Goal: Task Accomplishment & Management: Manage account settings

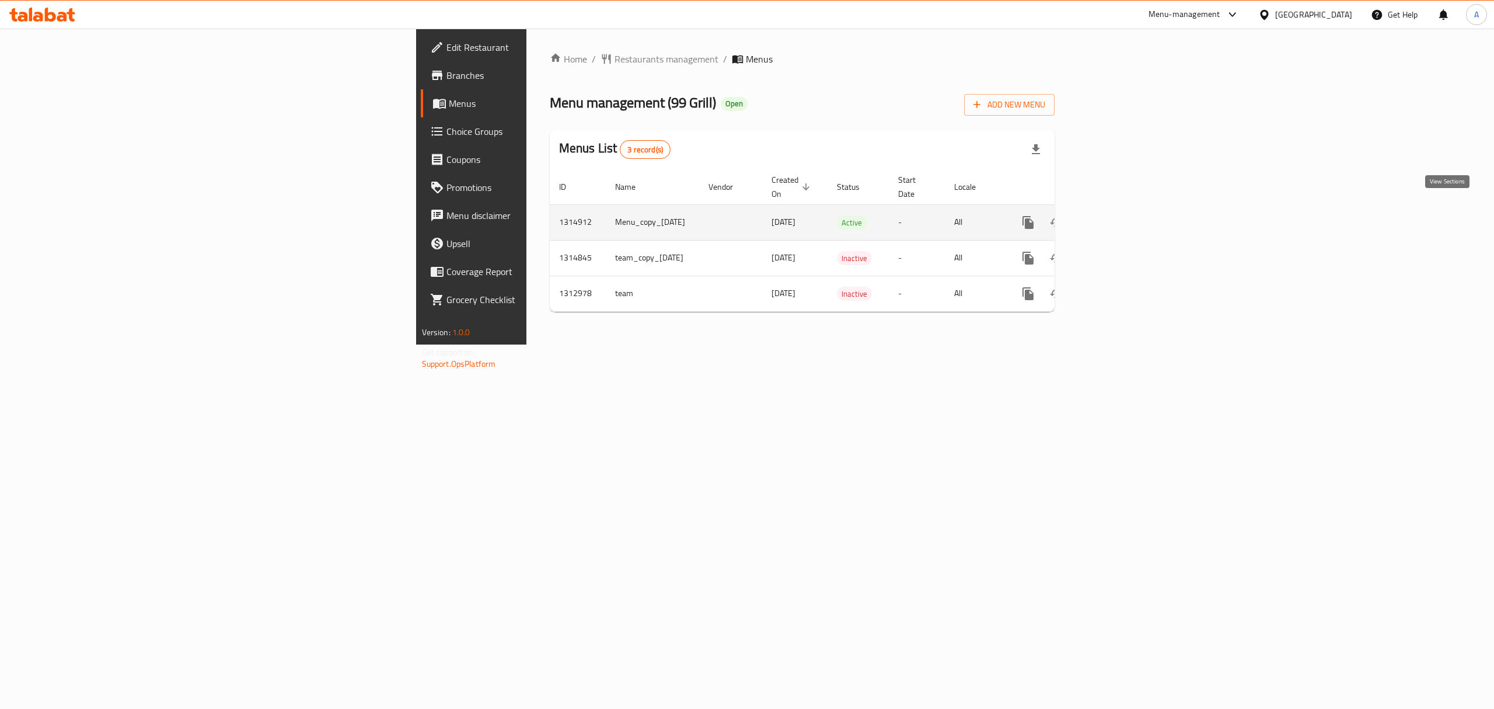
click at [1127, 208] on link "enhanced table" at bounding box center [1113, 222] width 28 height 28
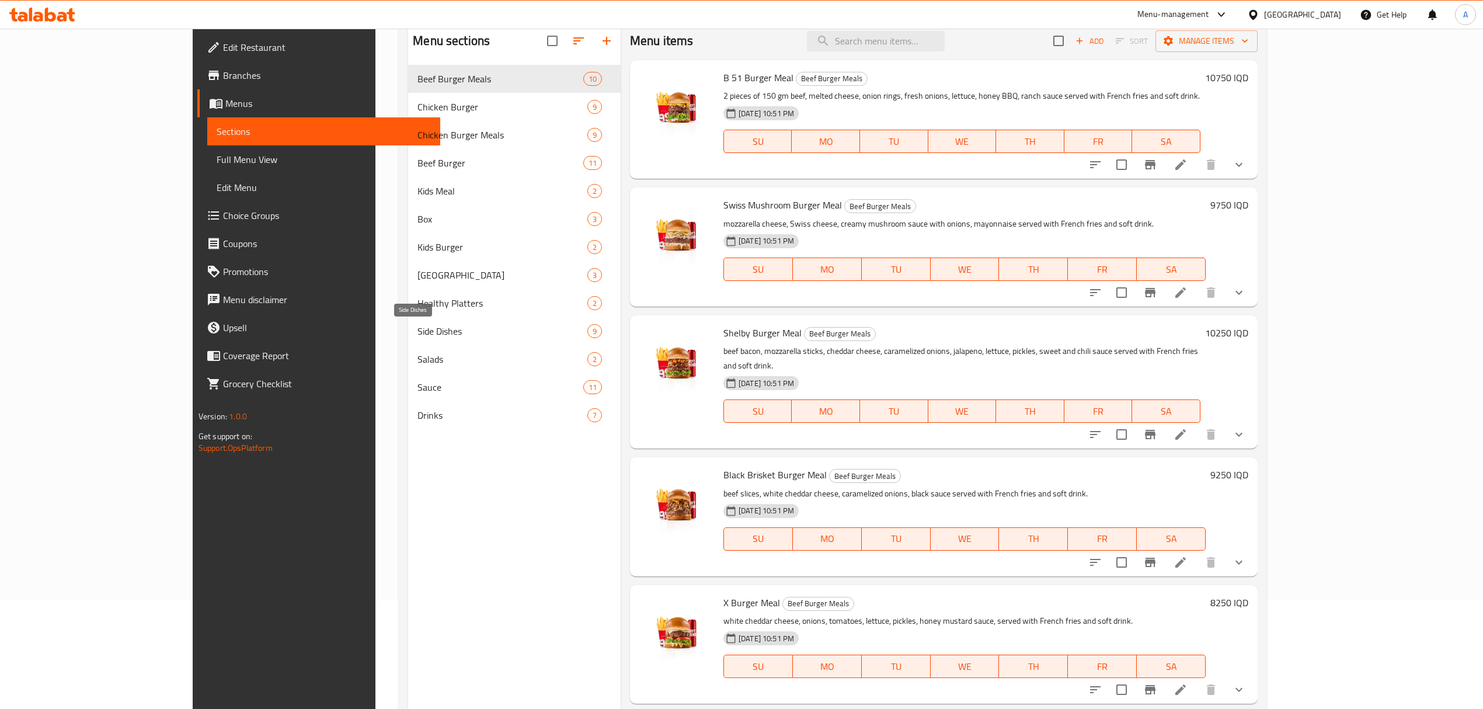
scroll to position [164, 0]
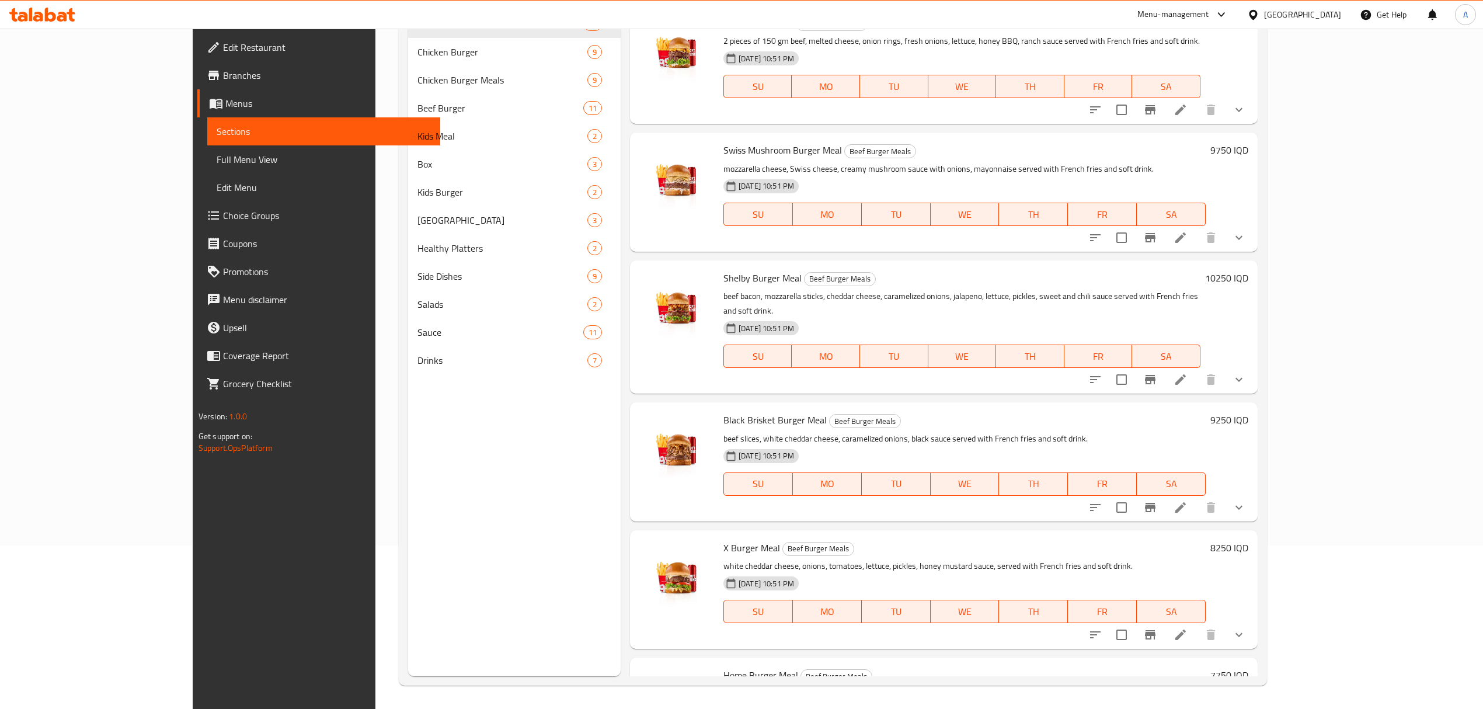
click at [408, 341] on div "Sauce 11" at bounding box center [514, 332] width 212 height 28
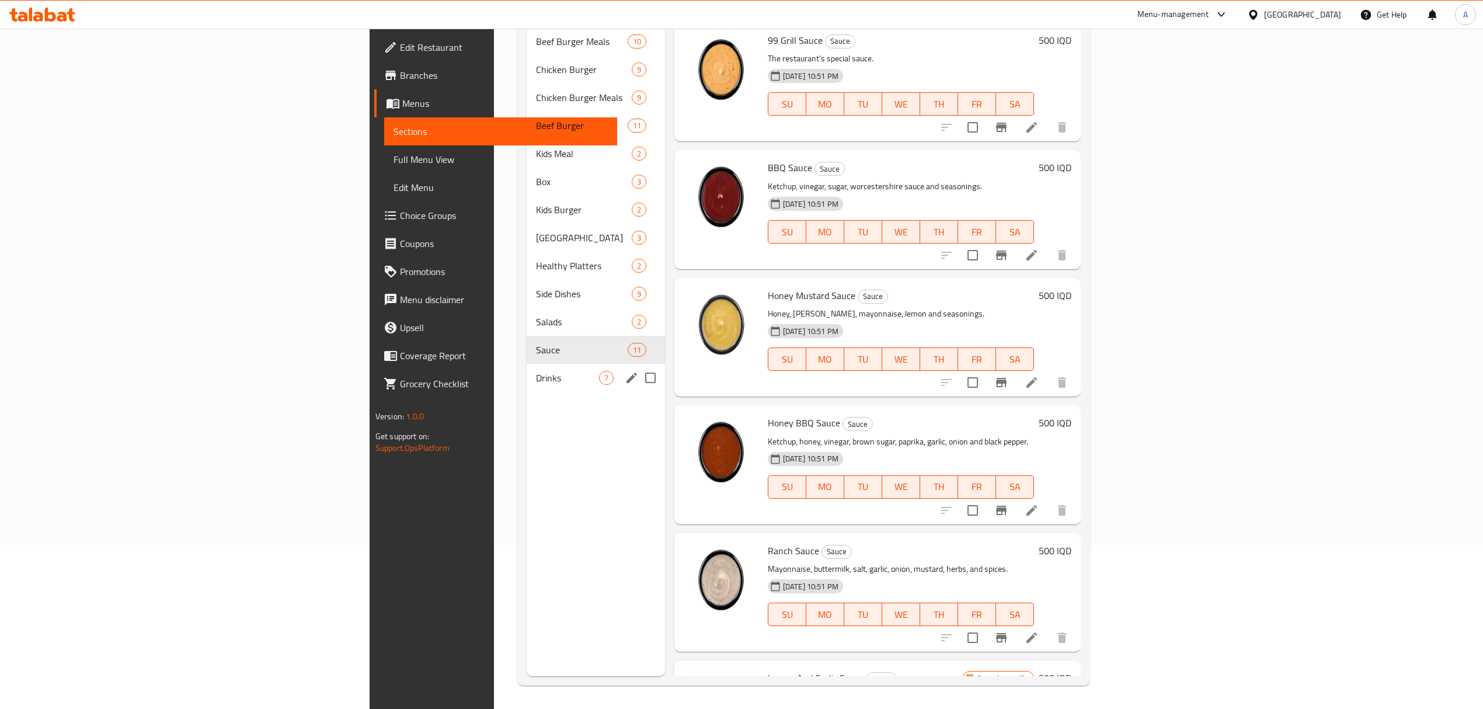
click at [536, 371] on span "Drinks" at bounding box center [567, 378] width 63 height 14
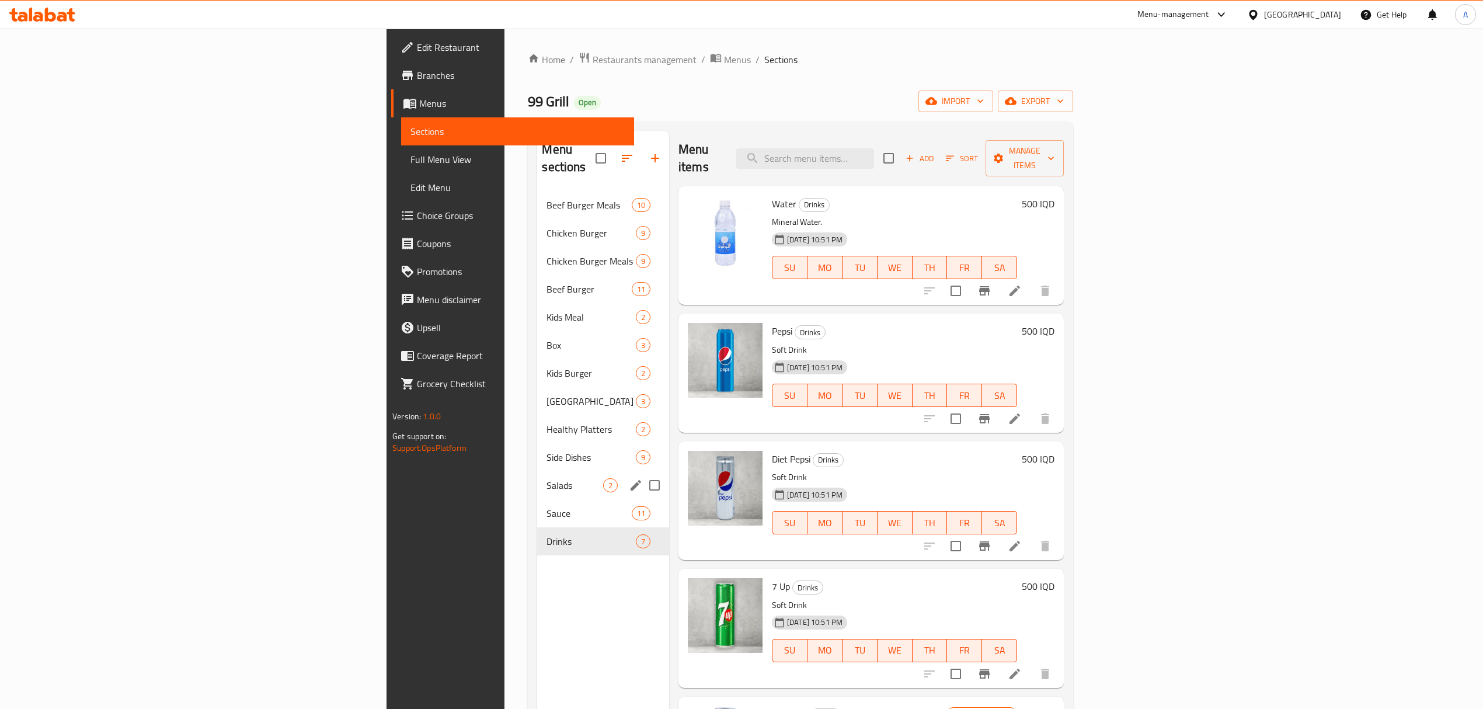
click at [546, 478] on span "Salads" at bounding box center [574, 485] width 56 height 14
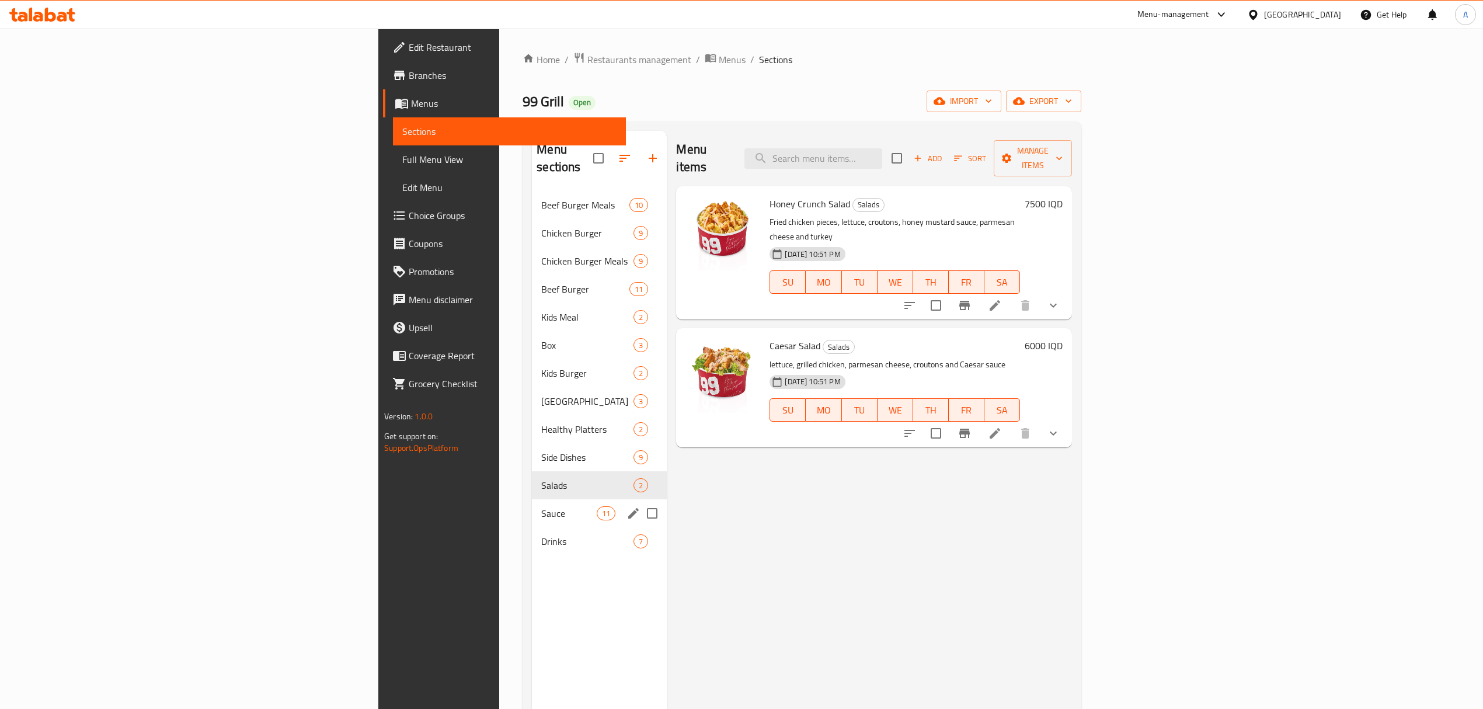
click at [541, 506] on span "Sauce" at bounding box center [568, 513] width 55 height 14
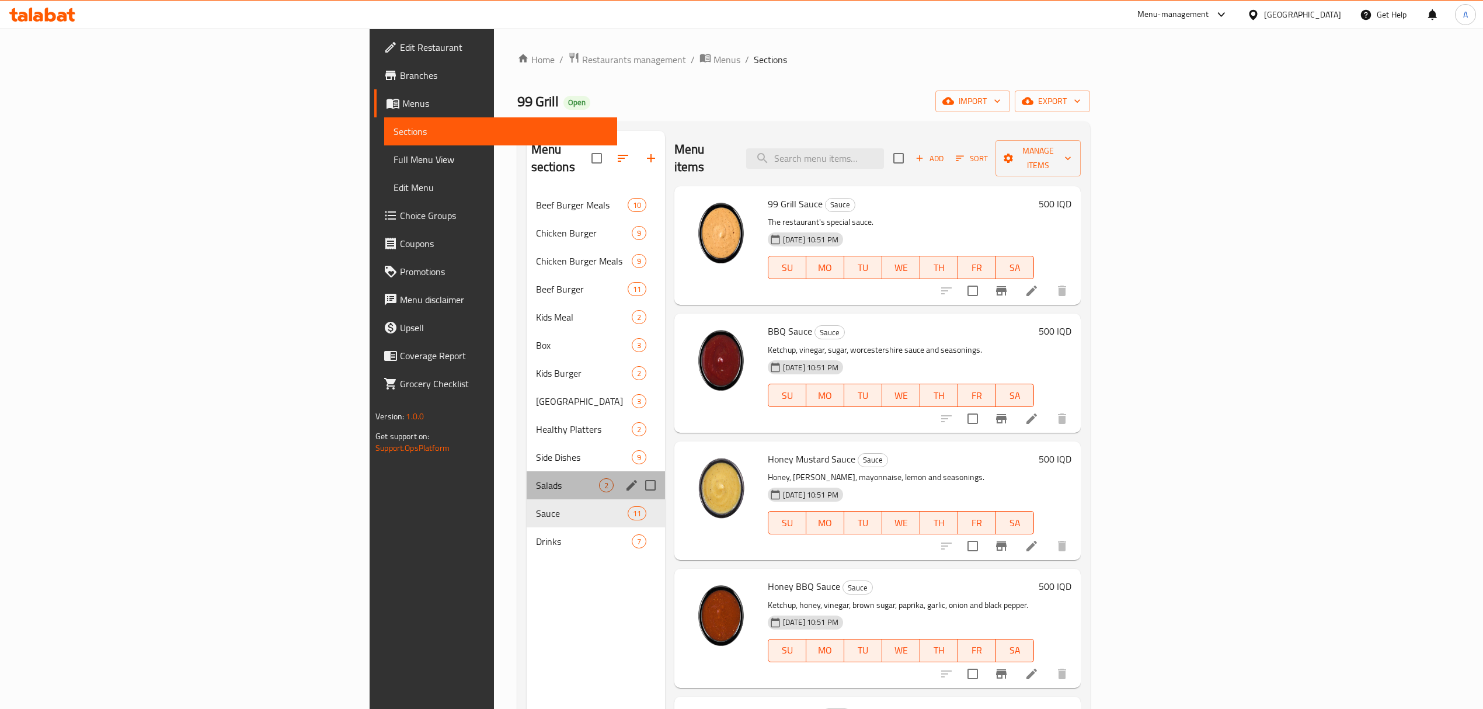
click at [527, 471] on div "Salads 2" at bounding box center [596, 485] width 138 height 28
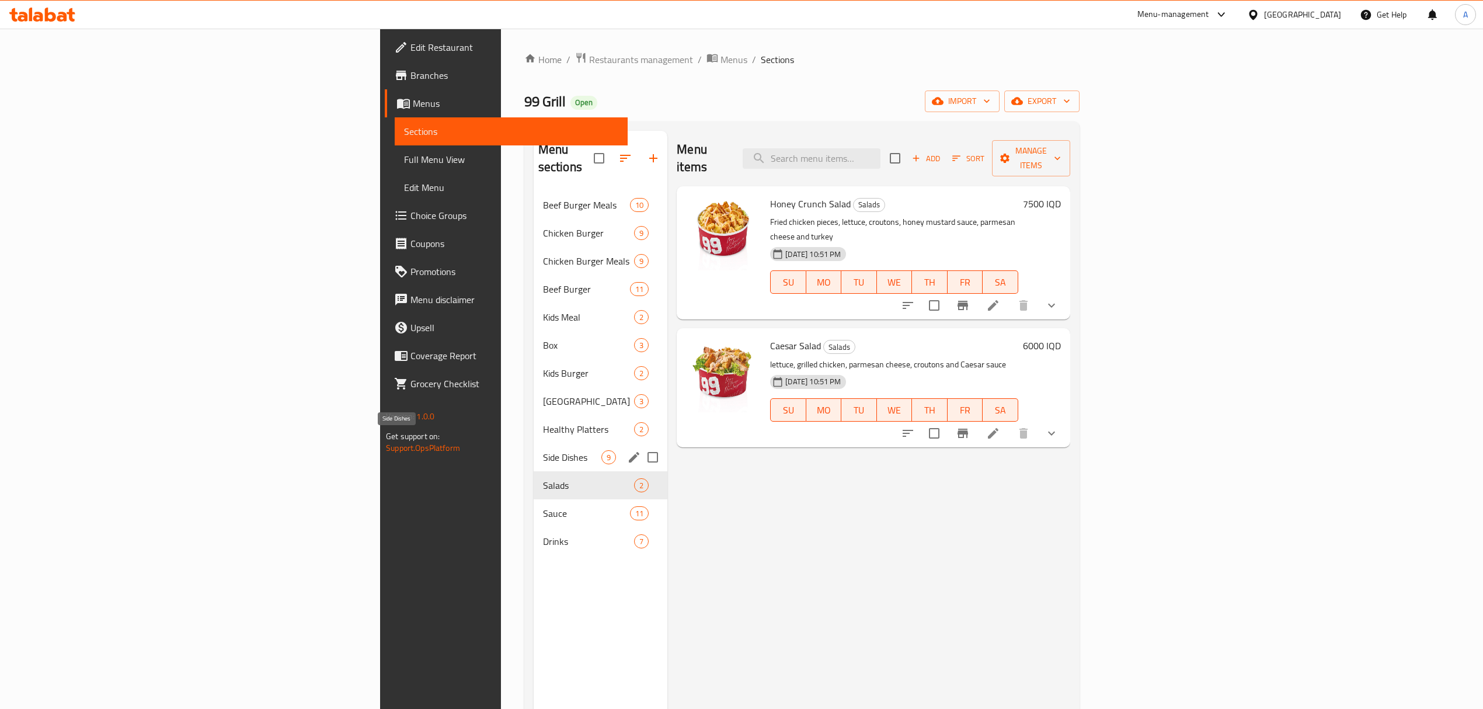
click at [534, 424] on div "Healthy Platters 2" at bounding box center [601, 429] width 134 height 28
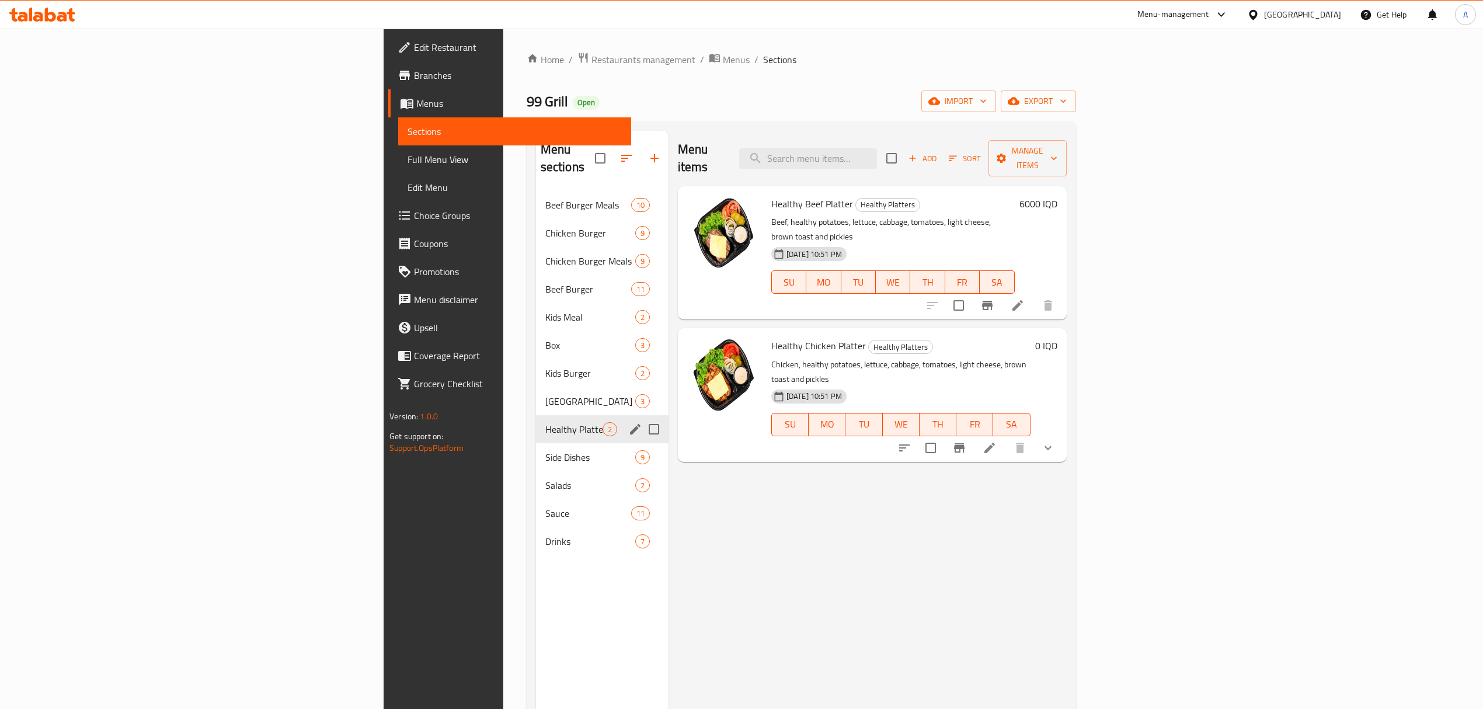
click at [536, 415] on div "Healthy Platters 2" at bounding box center [602, 429] width 133 height 28
click at [545, 394] on span "[GEOGRAPHIC_DATA]" at bounding box center [590, 401] width 90 height 14
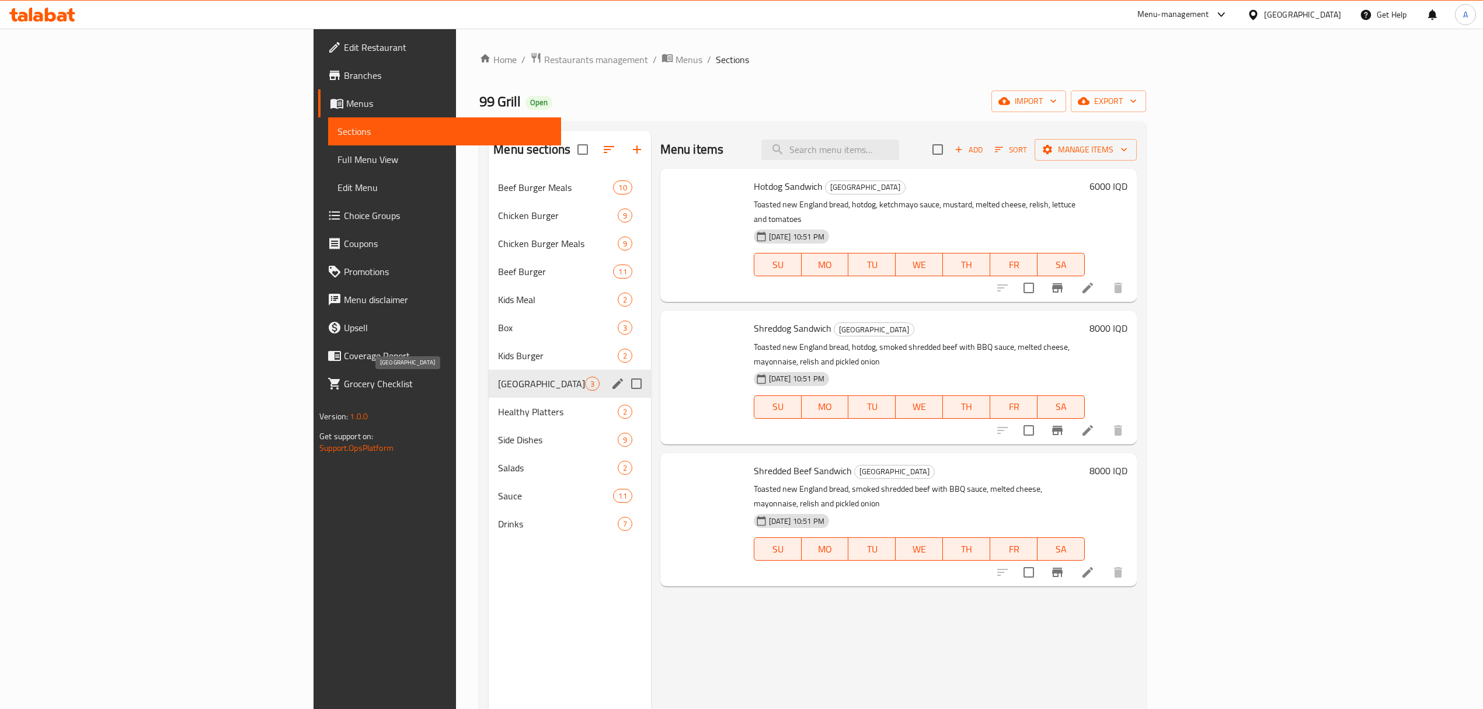
click at [498, 330] on span "Box" at bounding box center [557, 327] width 119 height 14
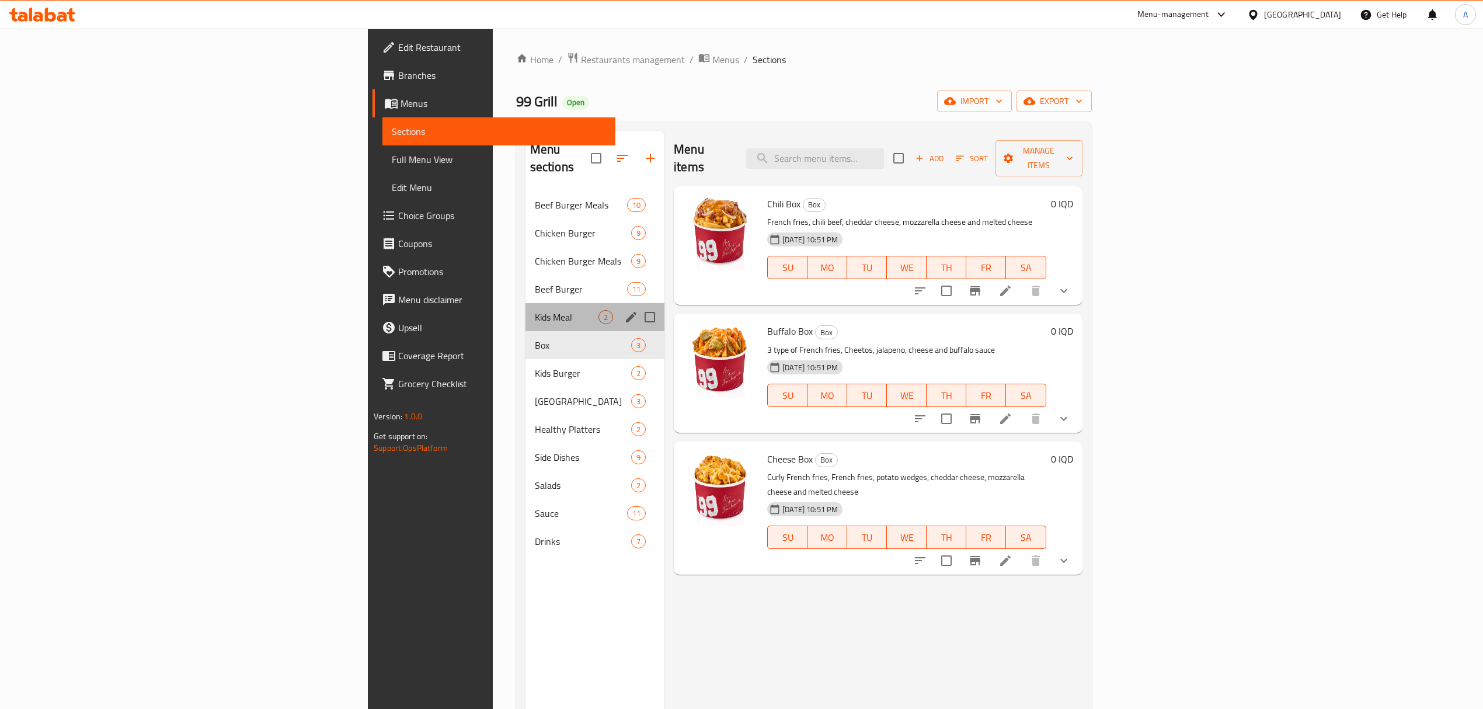
click at [525, 311] on div "Kids Meal 2" at bounding box center [594, 317] width 139 height 28
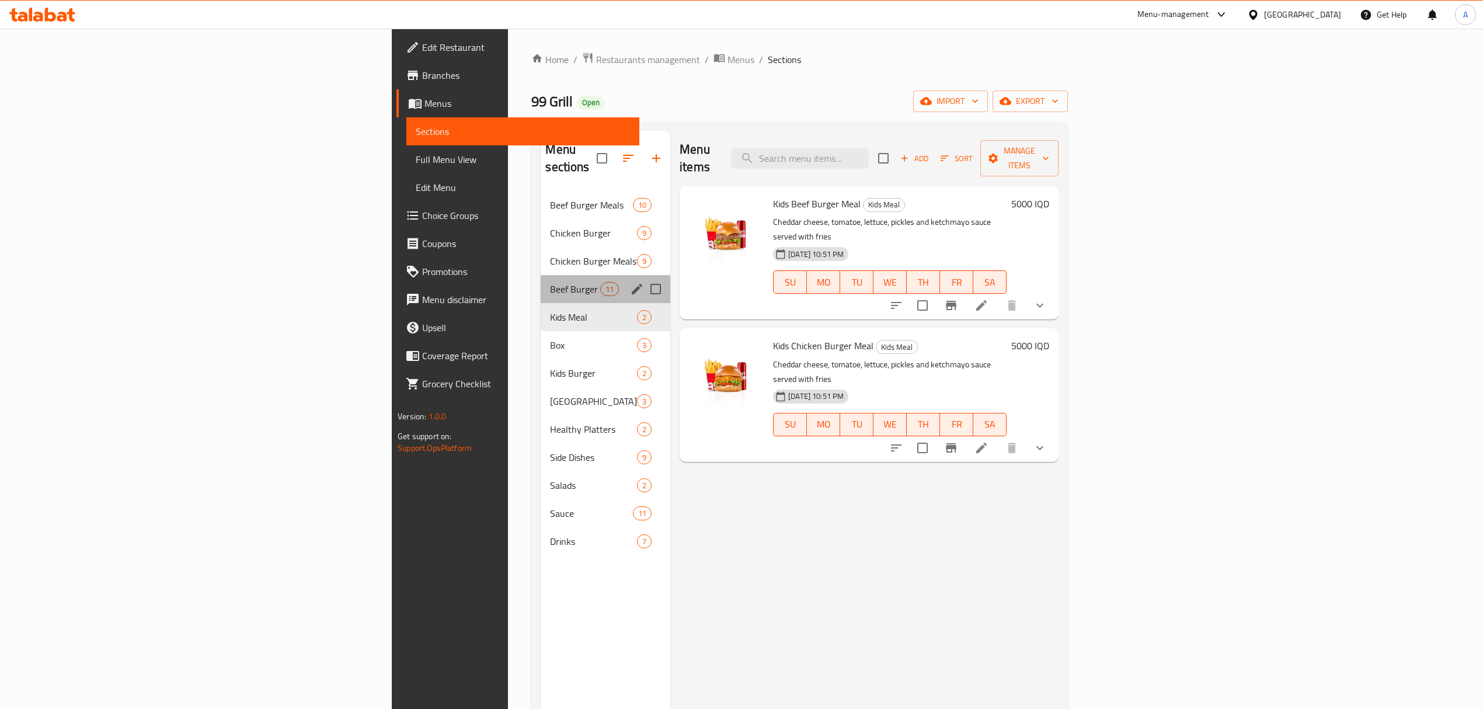
click at [541, 275] on div "Beef Burger 11" at bounding box center [606, 289] width 130 height 28
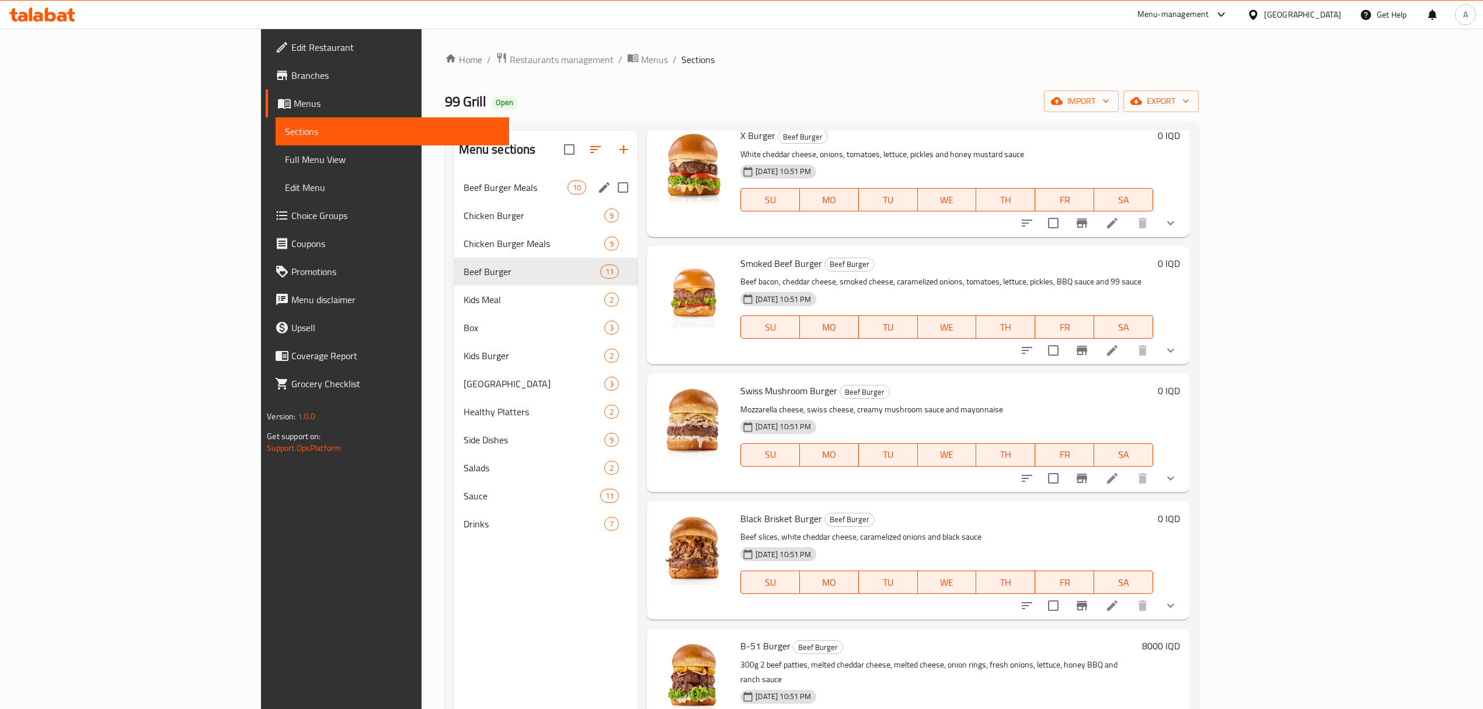
click at [459, 171] on nav "Beef Burger Meals 10 Chicken Burger 9 Chicken Burger Meals 9 Beef Burger 11 Kid…" at bounding box center [546, 356] width 184 height 374
click at [464, 187] on span "Beef Burger Meals" at bounding box center [516, 187] width 104 height 14
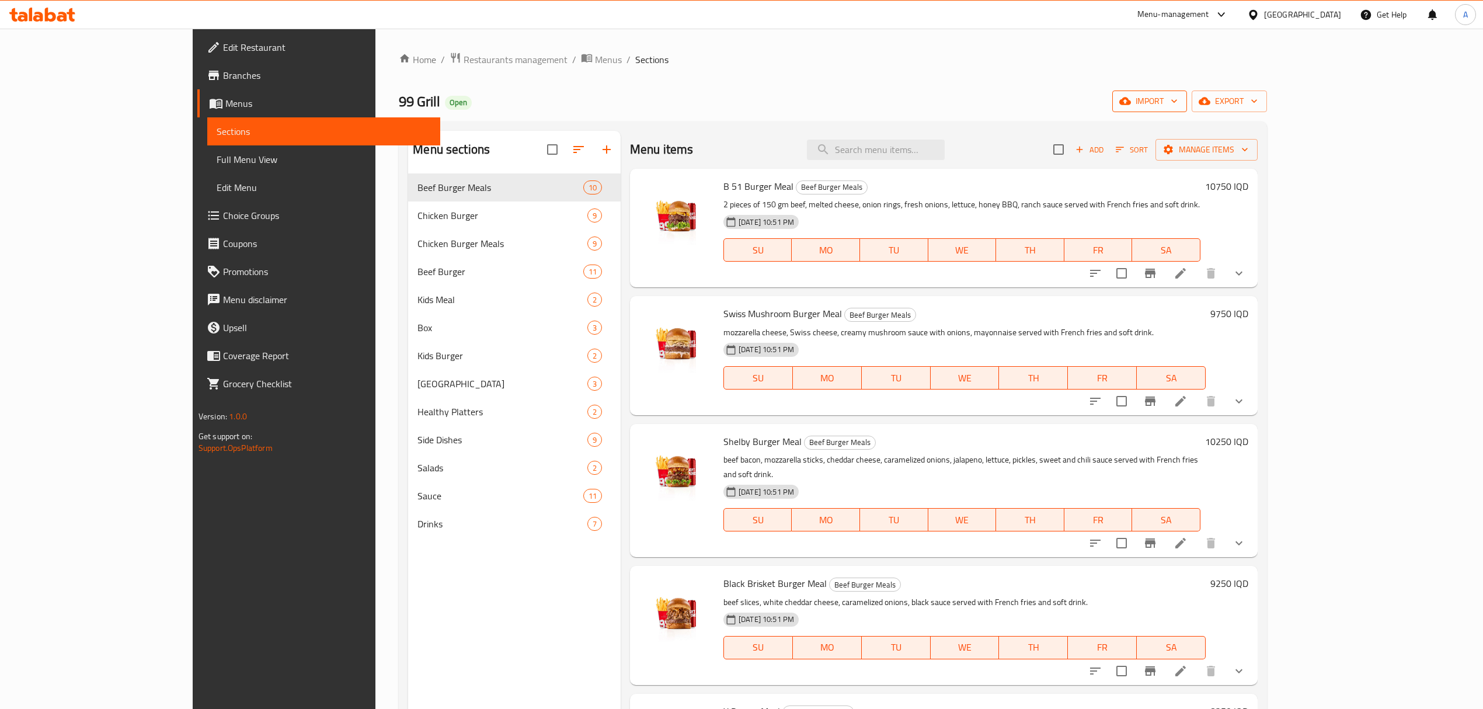
click at [1177, 102] on span "import" at bounding box center [1149, 101] width 56 height 15
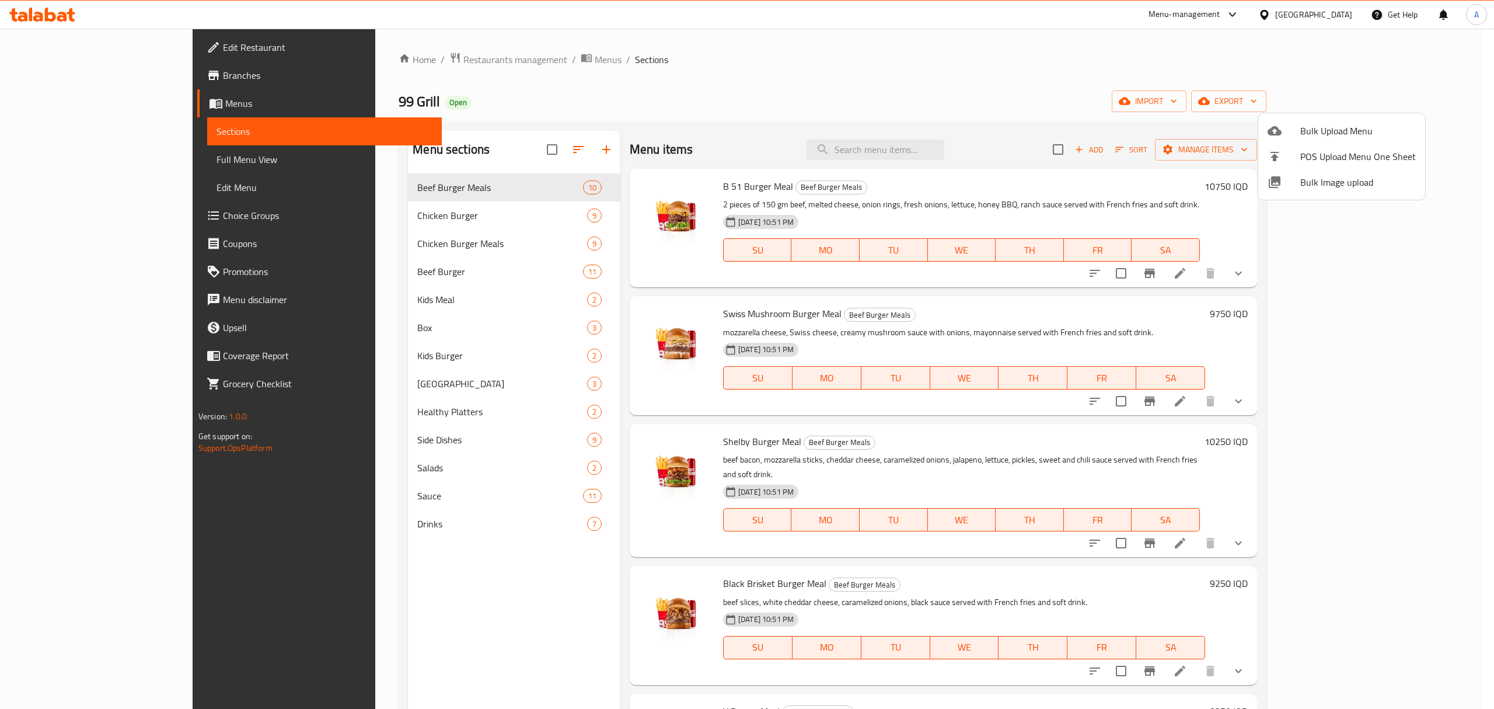
click at [1191, 69] on div at bounding box center [747, 354] width 1494 height 709
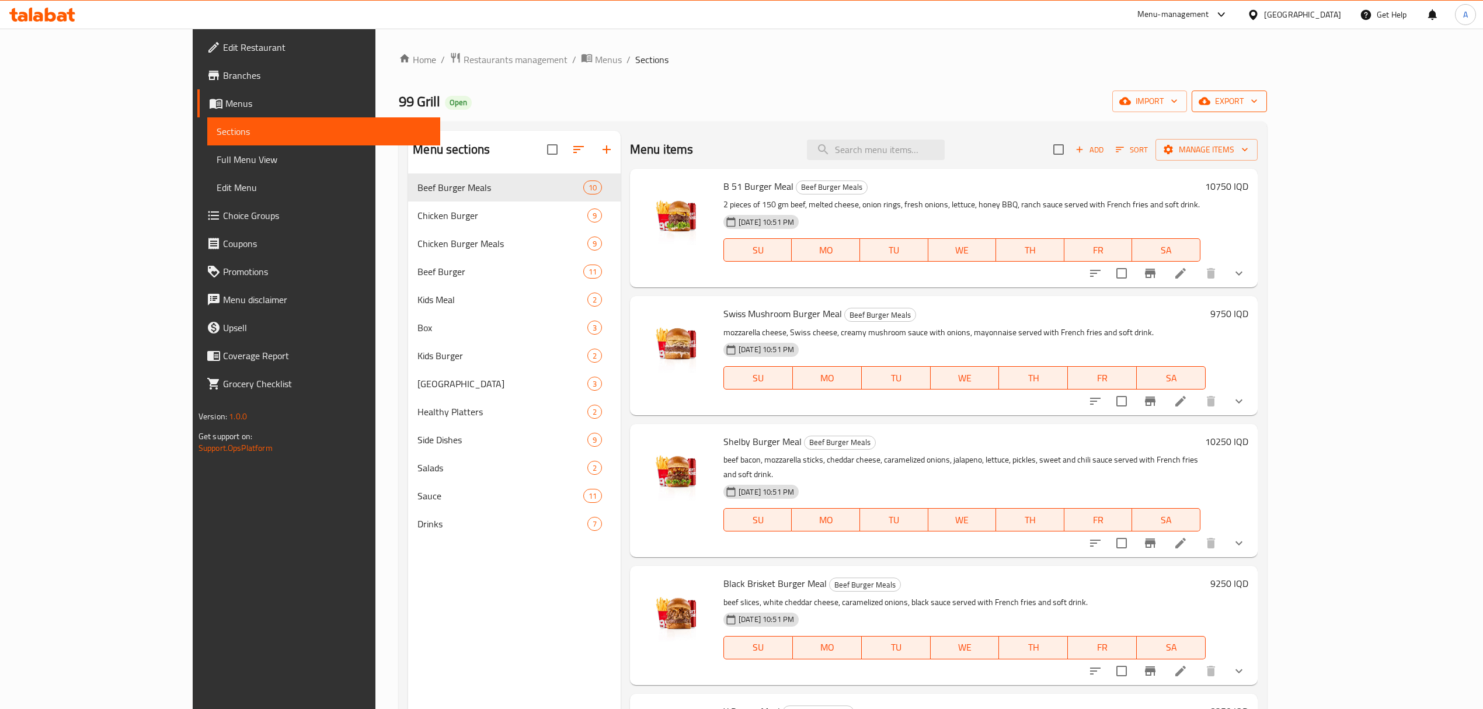
click at [1260, 104] on icon "button" at bounding box center [1254, 101] width 12 height 12
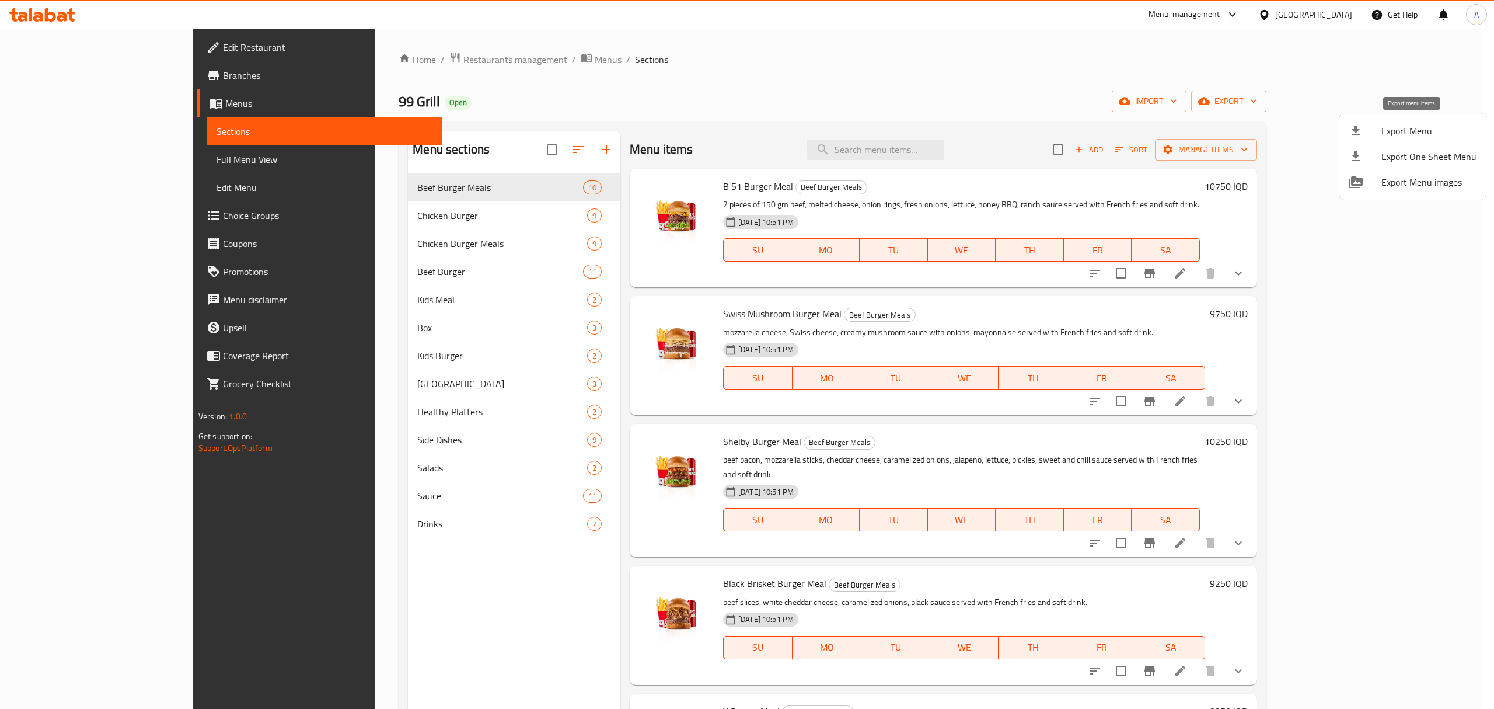
click at [1423, 131] on span "Export Menu" at bounding box center [1429, 131] width 95 height 14
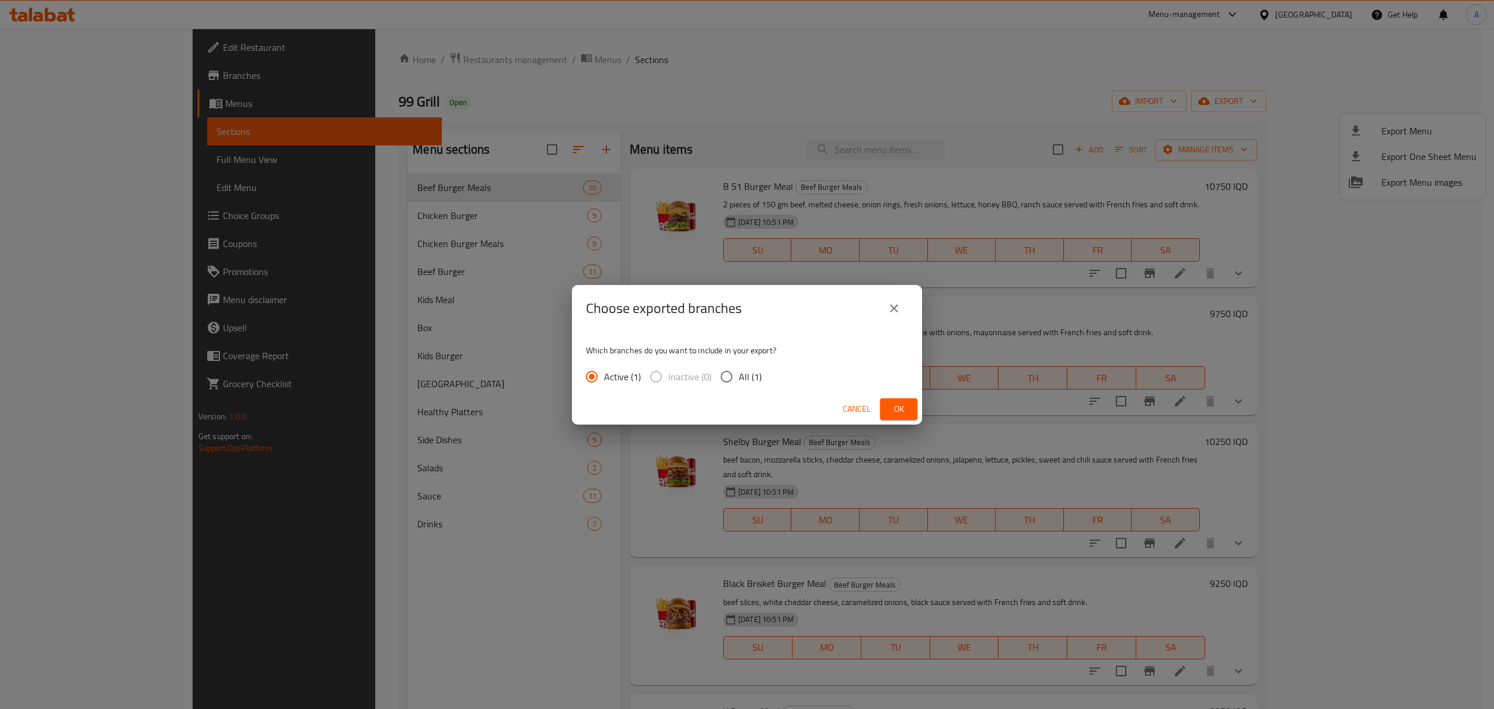
click at [895, 398] on button "Ok" at bounding box center [898, 409] width 37 height 22
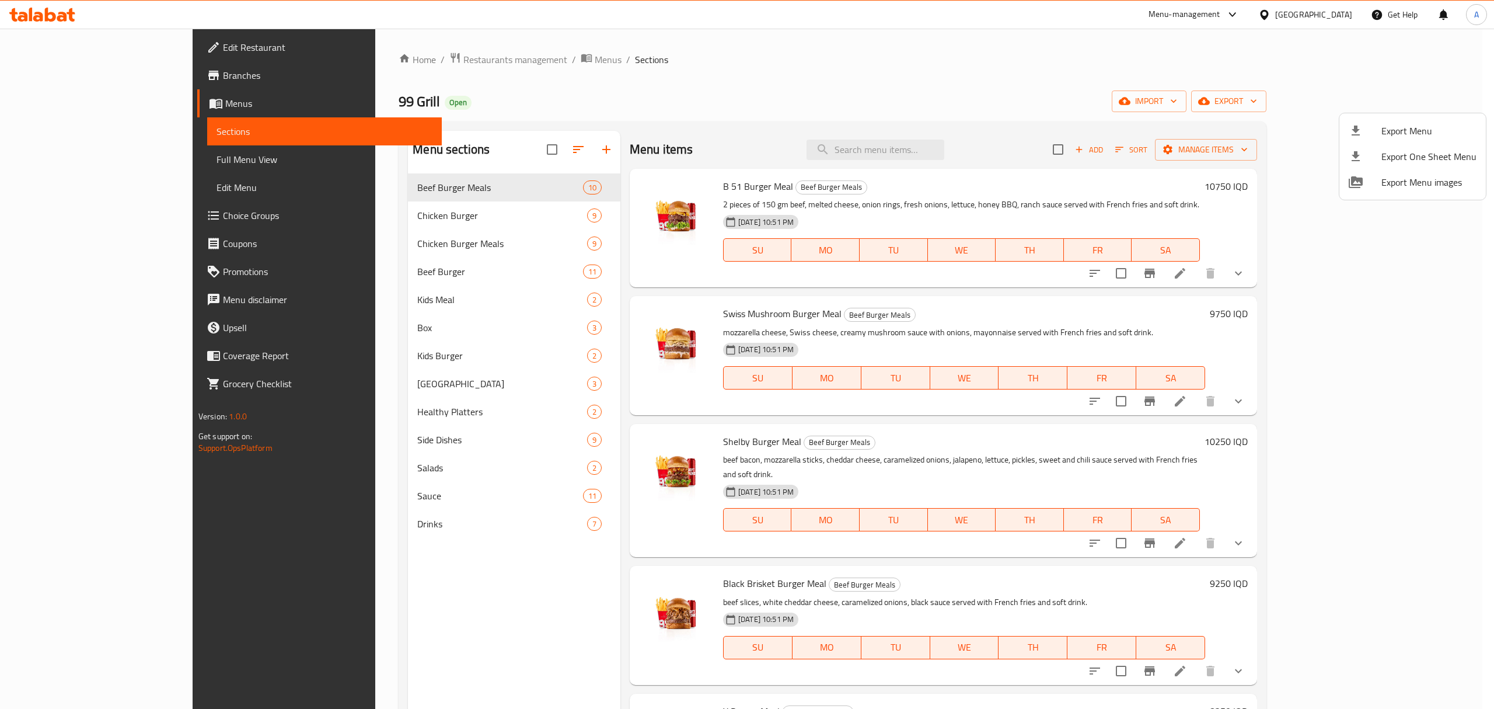
click at [468, 549] on div at bounding box center [747, 354] width 1494 height 709
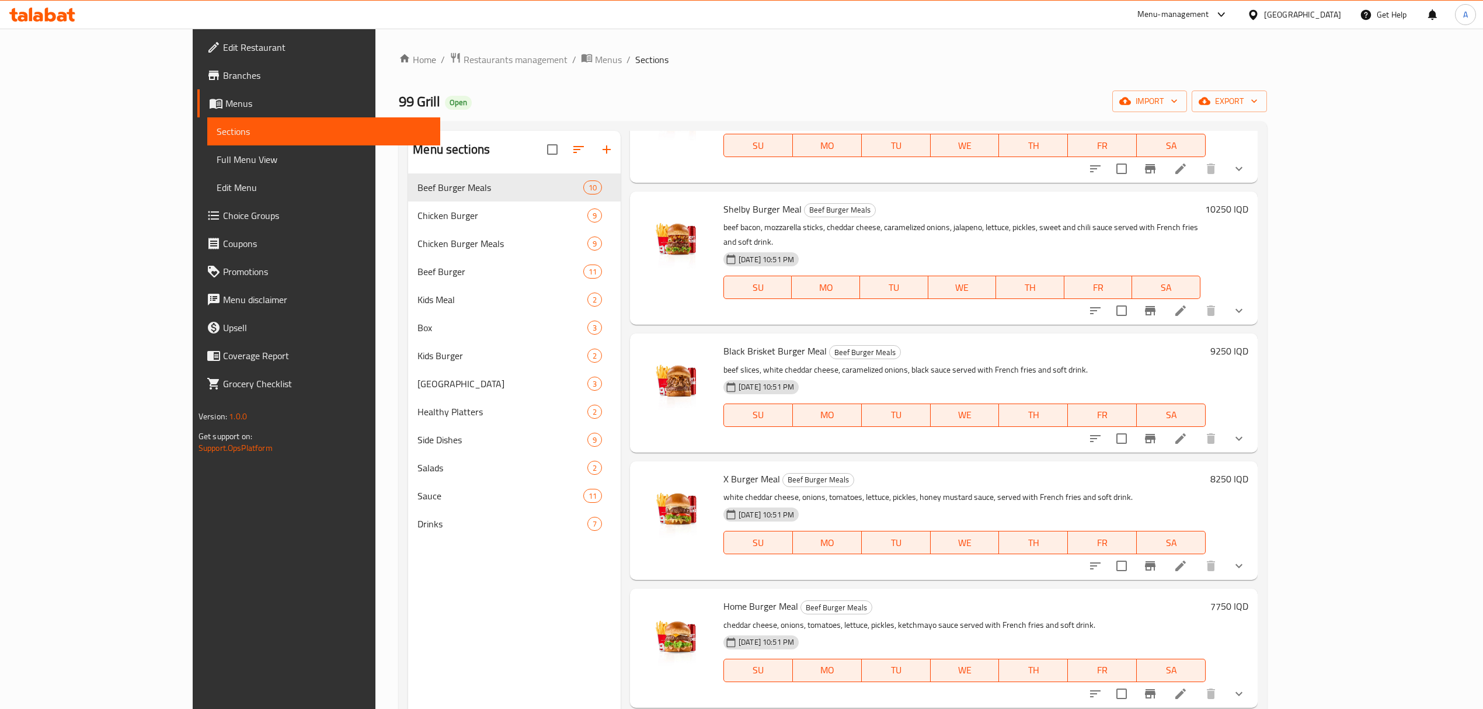
scroll to position [234, 0]
click at [818, 616] on p "cheddar cheese, onions, tomatoes, lettuce, pickles, ketchmayo sauce served with…" at bounding box center [964, 623] width 482 height 15
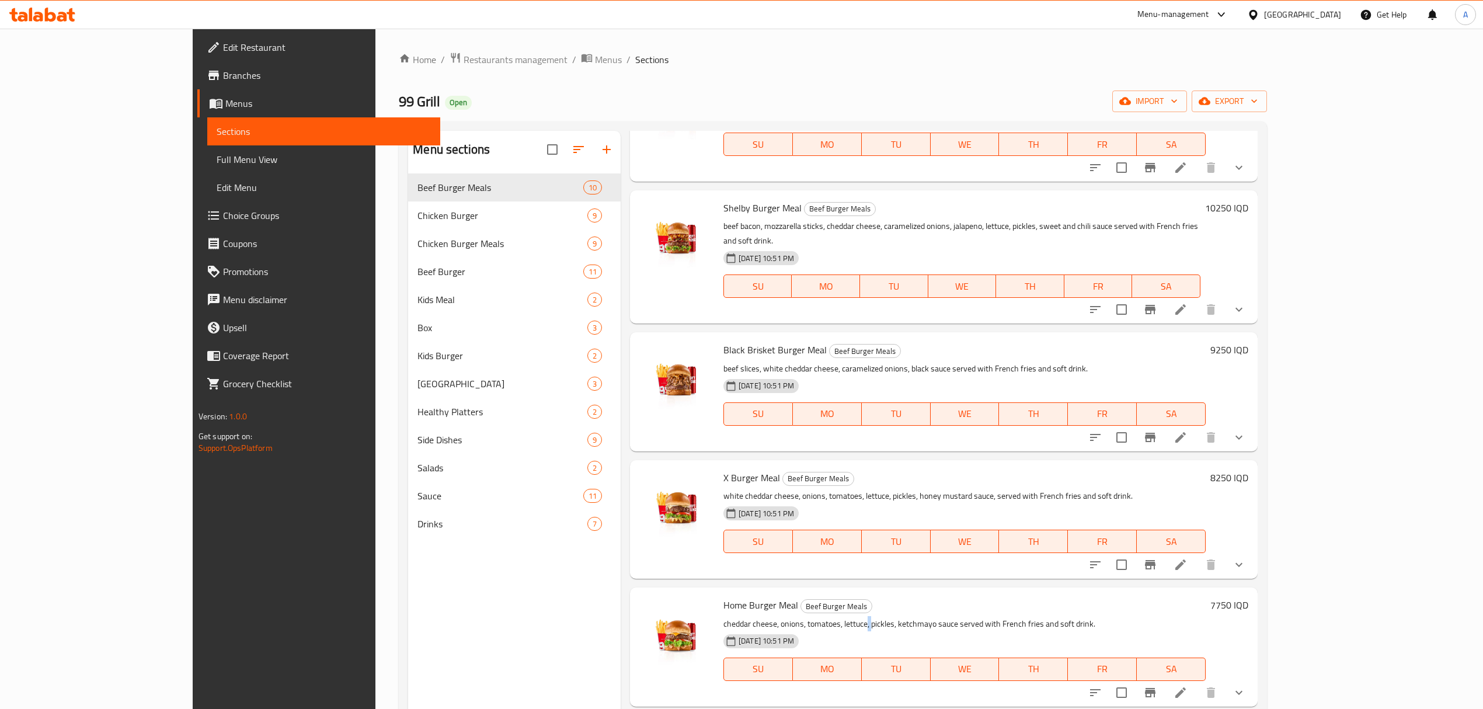
click at [818, 616] on p "cheddar cheese, onions, tomatoes, lettuce, pickles, ketchmayo sauce served with…" at bounding box center [964, 623] width 482 height 15
click at [830, 636] on div "[DATE] 10:51 PM" at bounding box center [780, 640] width 123 height 23
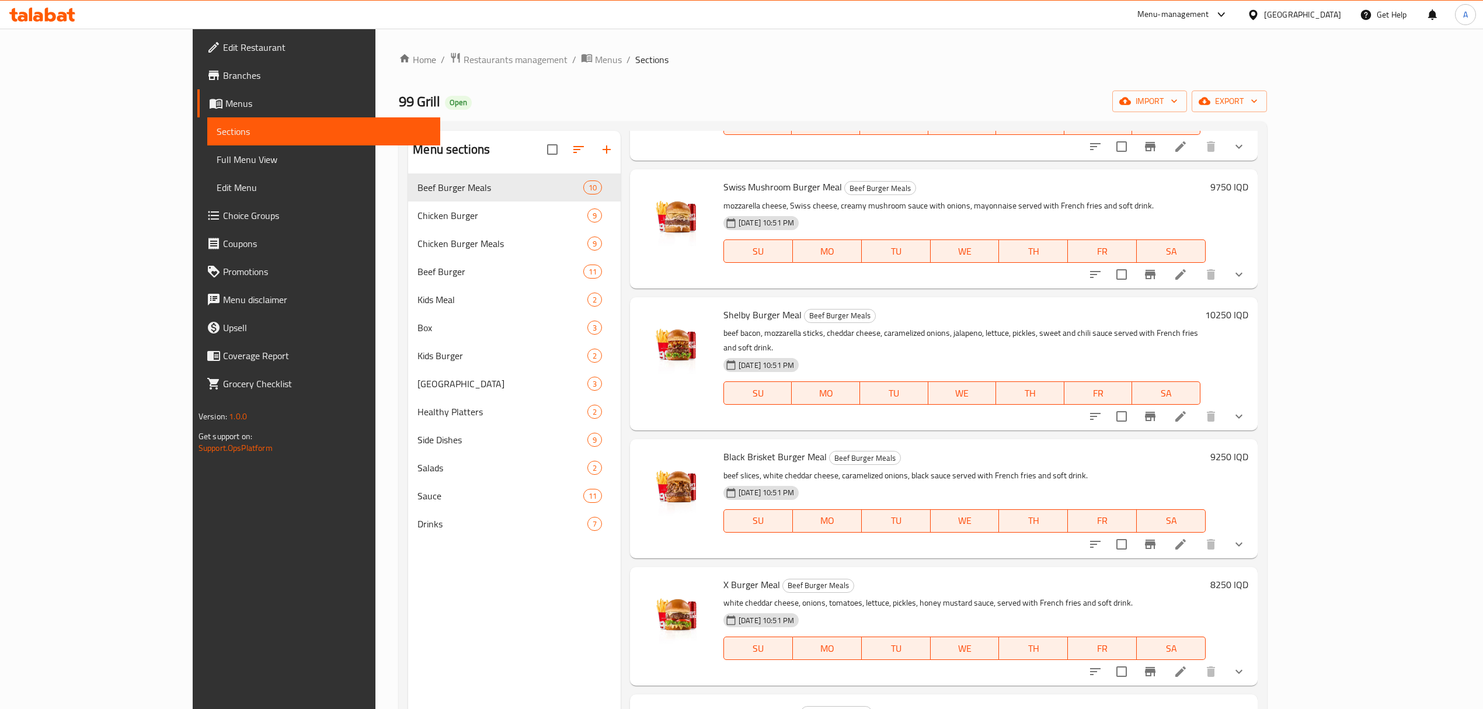
scroll to position [0, 0]
